Goal: Information Seeking & Learning: Learn about a topic

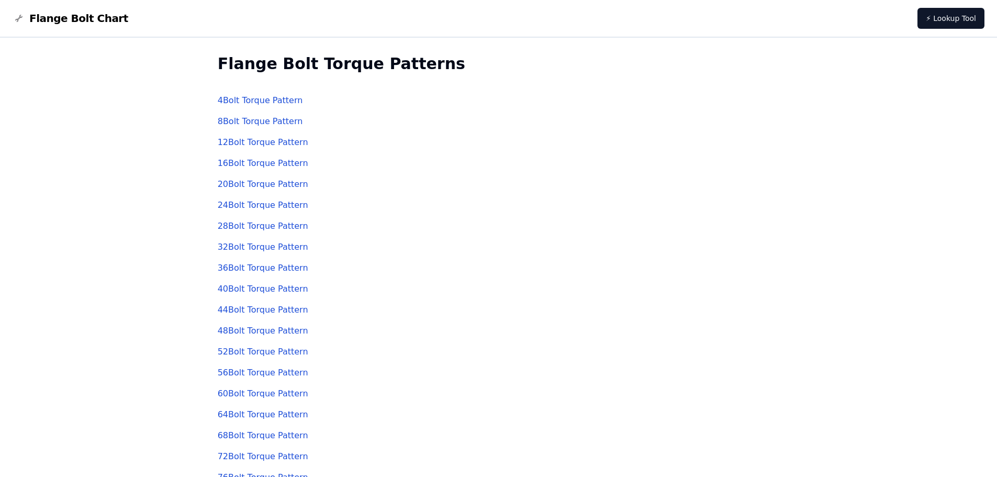
click at [283, 163] on link "16 Bolt Torque Pattern" at bounding box center [263, 163] width 91 height 10
click at [260, 329] on link "48 Bolt Torque Pattern" at bounding box center [263, 330] width 91 height 10
click at [261, 99] on link "4 Bolt Torque Pattern" at bounding box center [260, 100] width 85 height 10
click at [266, 161] on link "16 Bolt Torque Pattern" at bounding box center [263, 163] width 91 height 10
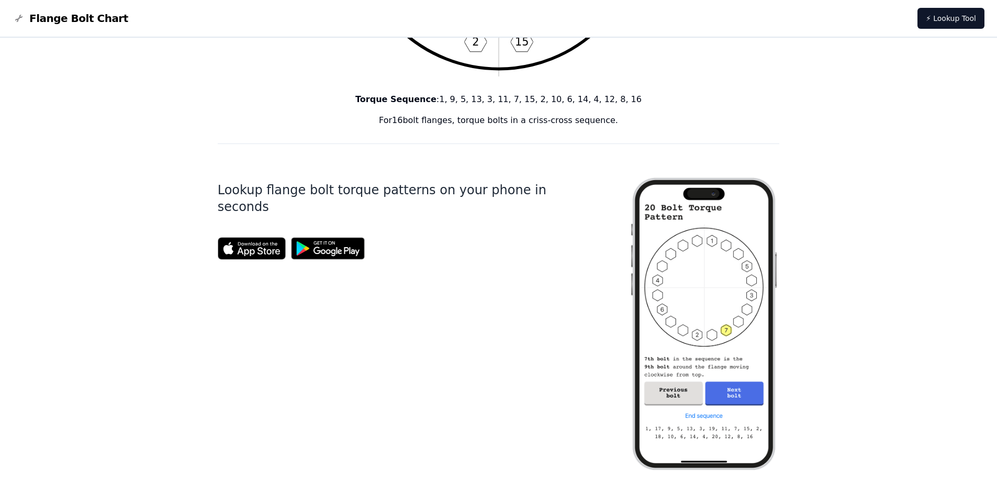
scroll to position [262, 0]
